Goal: Transaction & Acquisition: Purchase product/service

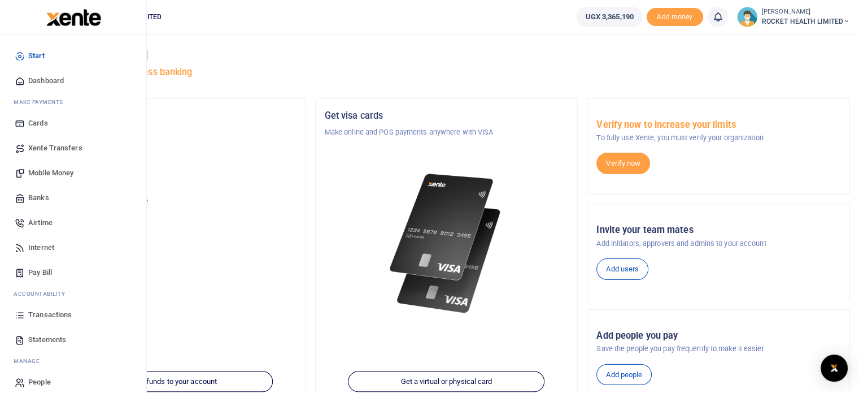
click at [61, 173] on span "Mobile Money" at bounding box center [50, 172] width 45 height 11
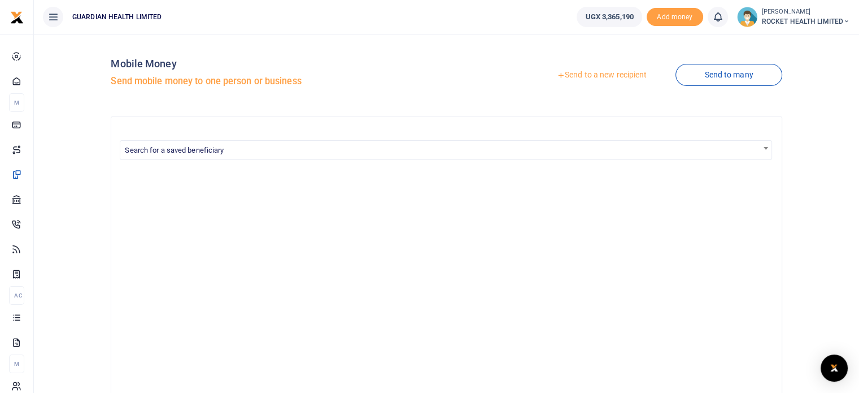
click at [595, 79] on link "Send to a new recipient" at bounding box center [601, 75] width 147 height 20
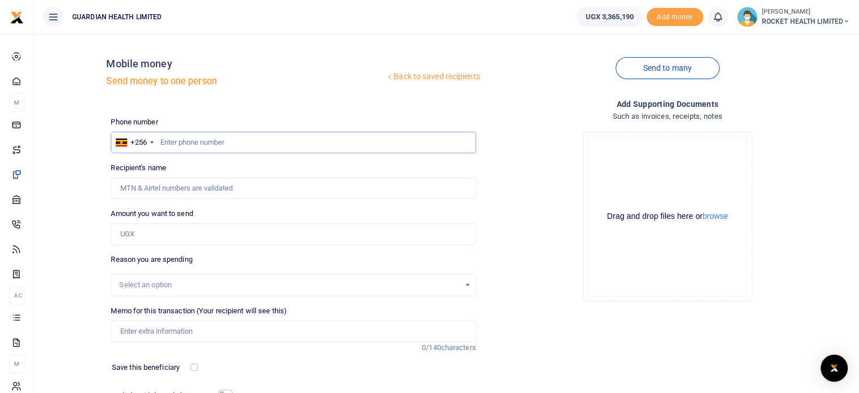
click at [179, 139] on input "text" at bounding box center [293, 142] width 365 height 21
type input "791116647"
type input "[PERSON_NAME]"
type input "791116647"
click at [147, 231] on input "Amount you want to send" at bounding box center [293, 233] width 365 height 21
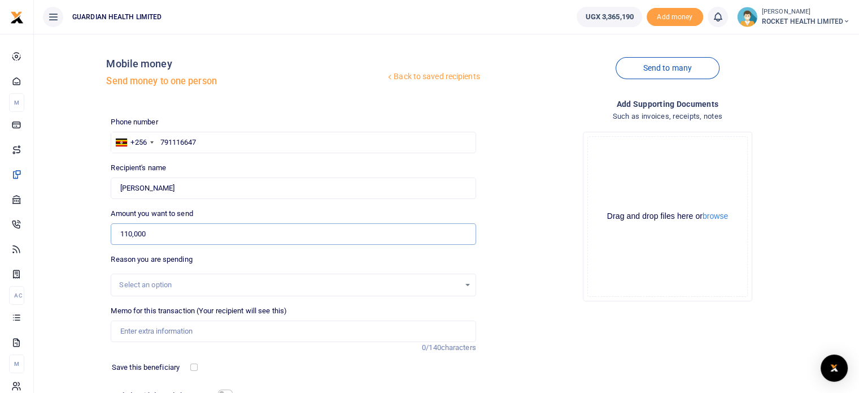
type input "110,000"
click at [158, 289] on div "Select an option" at bounding box center [289, 284] width 340 height 11
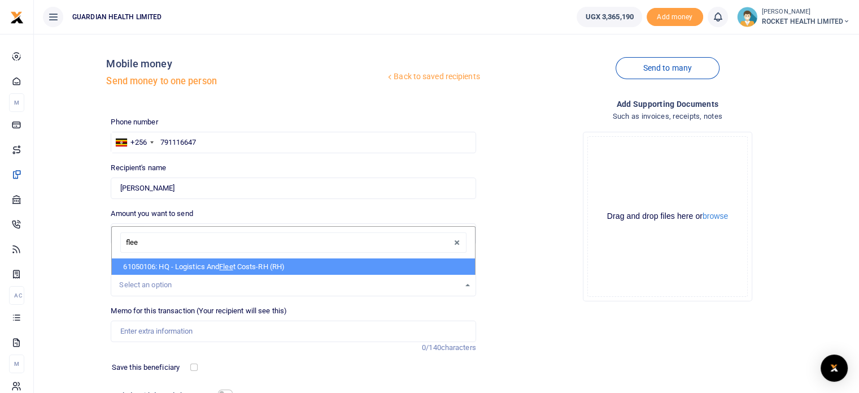
type input "fleet"
select select "5447"
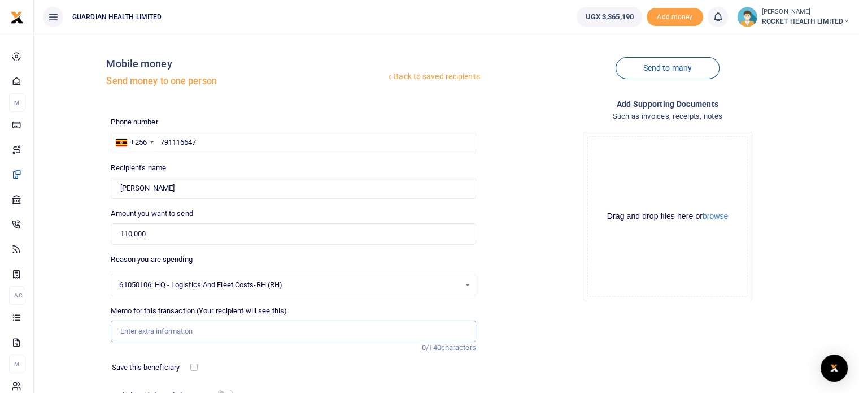
click at [163, 335] on input "Memo for this transaction (Your recipient will see this)" at bounding box center [293, 330] width 365 height 21
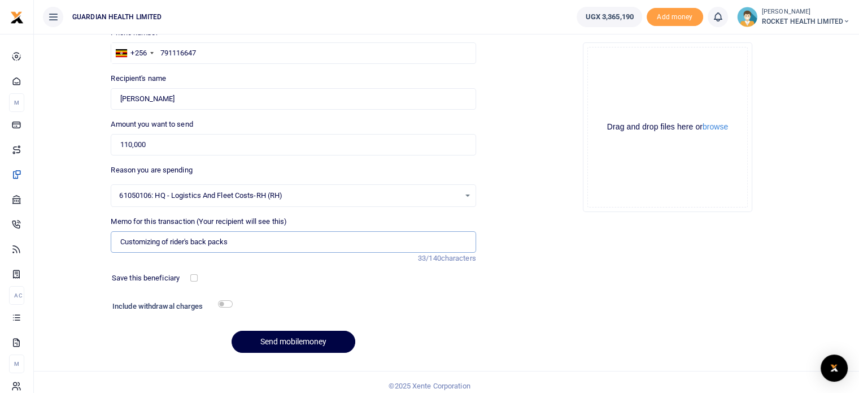
scroll to position [96, 0]
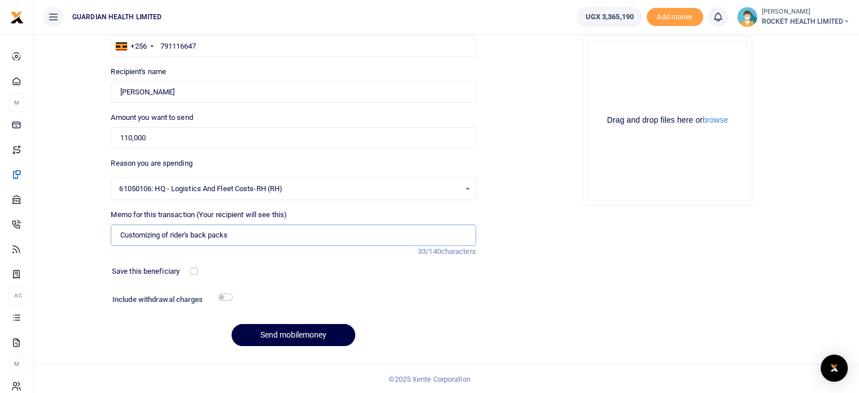
type input "Customizing of rider's back packs"
click at [227, 297] on input "checkbox" at bounding box center [225, 296] width 15 height 7
checkbox input "true"
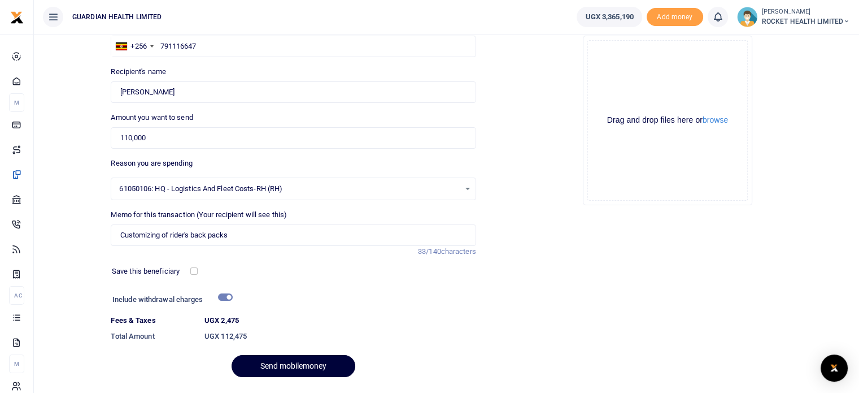
click at [282, 372] on button "Send mobilemoney" at bounding box center [294, 366] width 124 height 22
click at [189, 233] on input "Customizing of rider's back packs" at bounding box center [293, 234] width 365 height 21
type input "Customizing of riders back packs"
click at [292, 367] on button "Send mobilemoney" at bounding box center [294, 366] width 124 height 22
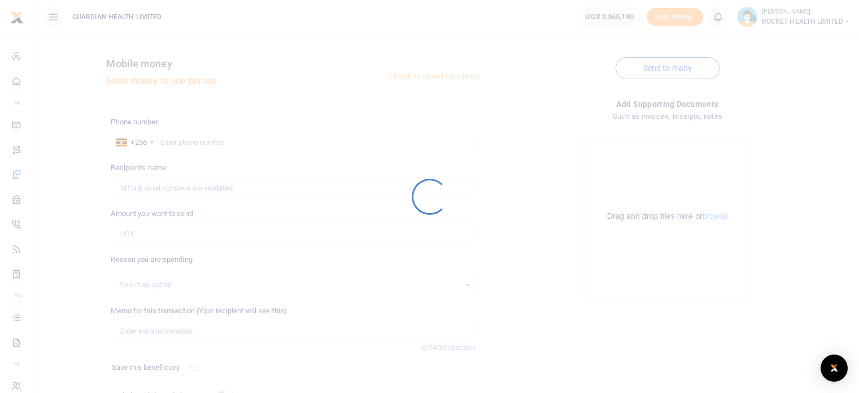
scroll to position [96, 0]
